Goal: Find specific page/section: Find specific page/section

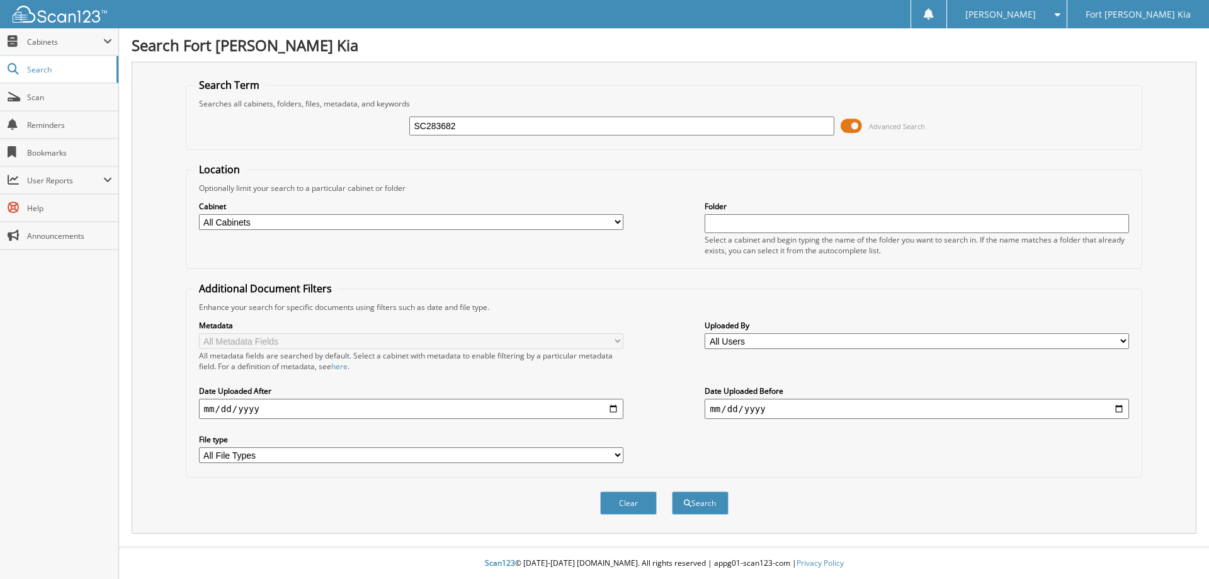
type input "SC283682"
click at [672, 491] on button "Search" at bounding box center [700, 502] width 57 height 23
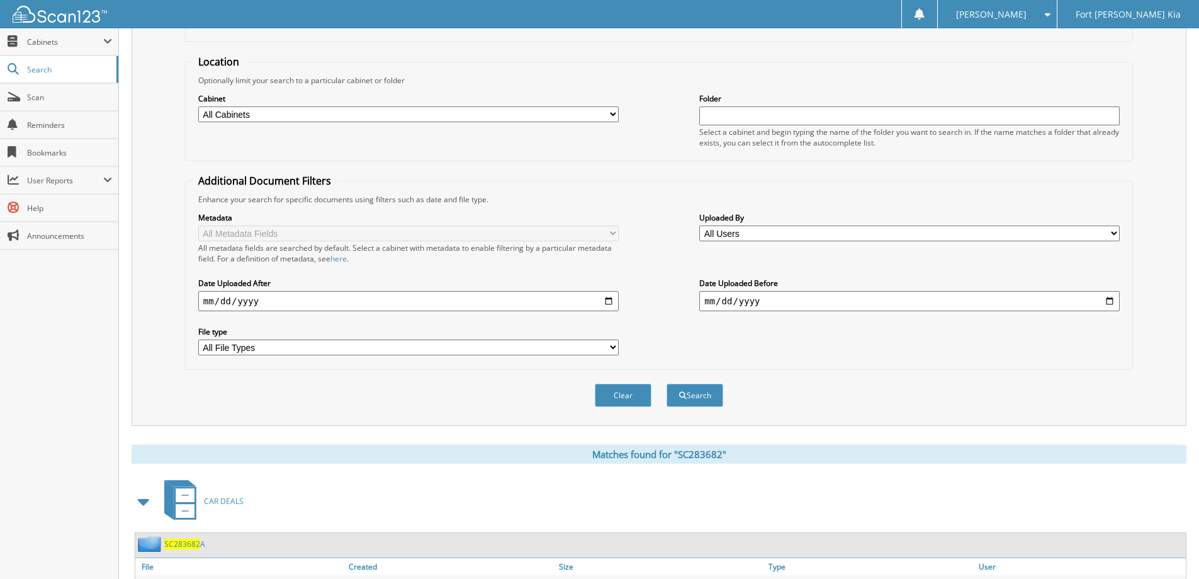
scroll to position [206, 0]
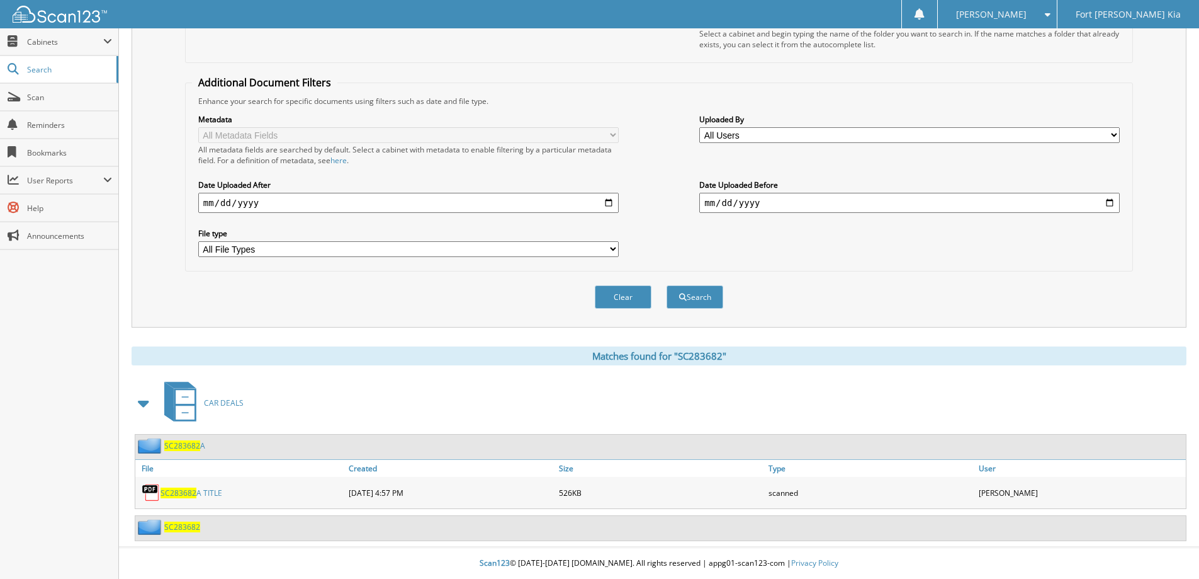
click at [188, 520] on div "SC283682" at bounding box center [167, 527] width 65 height 16
click at [186, 528] on span "SC283682" at bounding box center [182, 526] width 36 height 11
